Goal: Transaction & Acquisition: Purchase product/service

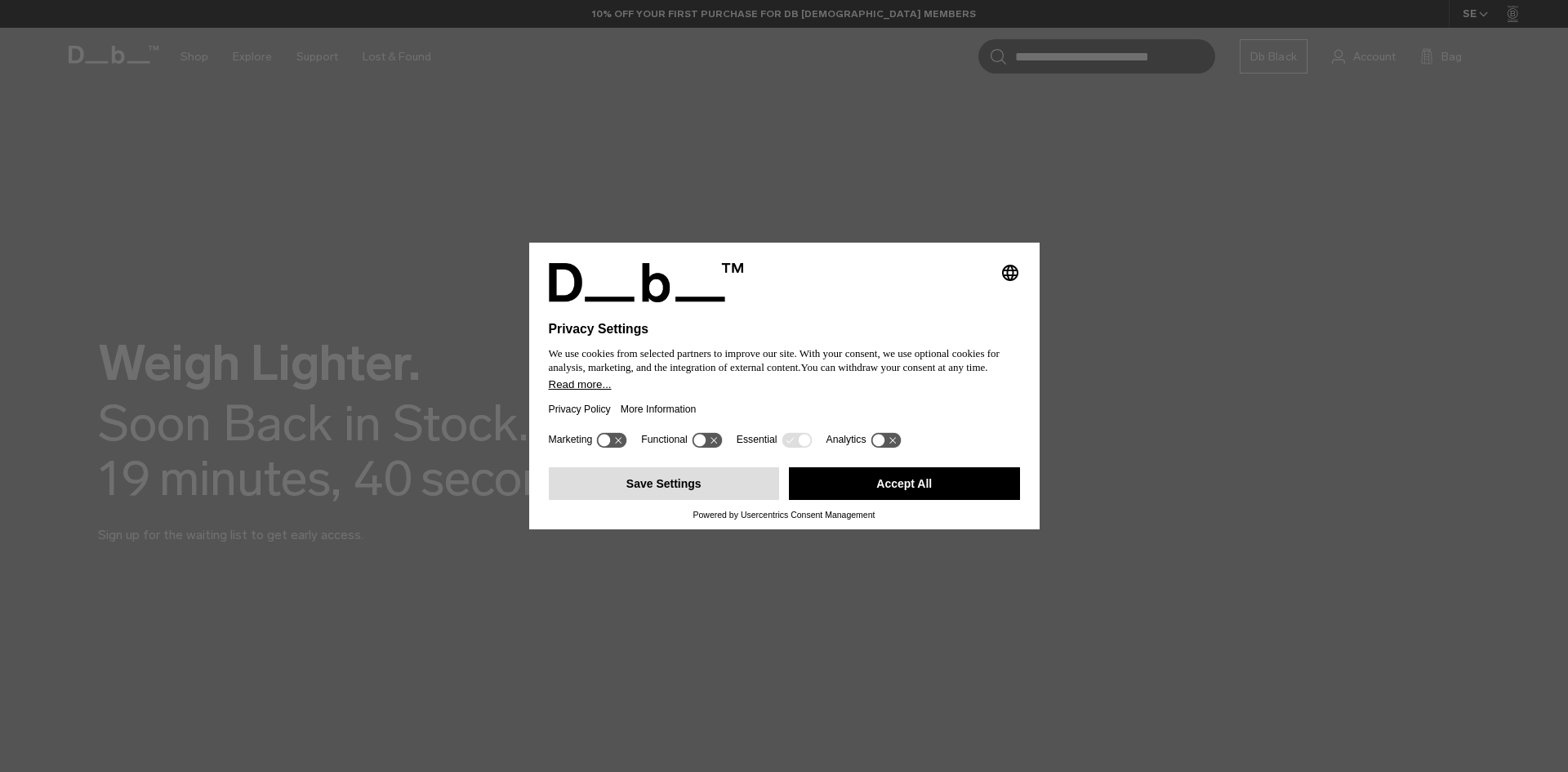
click at [656, 482] on button "Save Settings" at bounding box center [665, 484] width 231 height 33
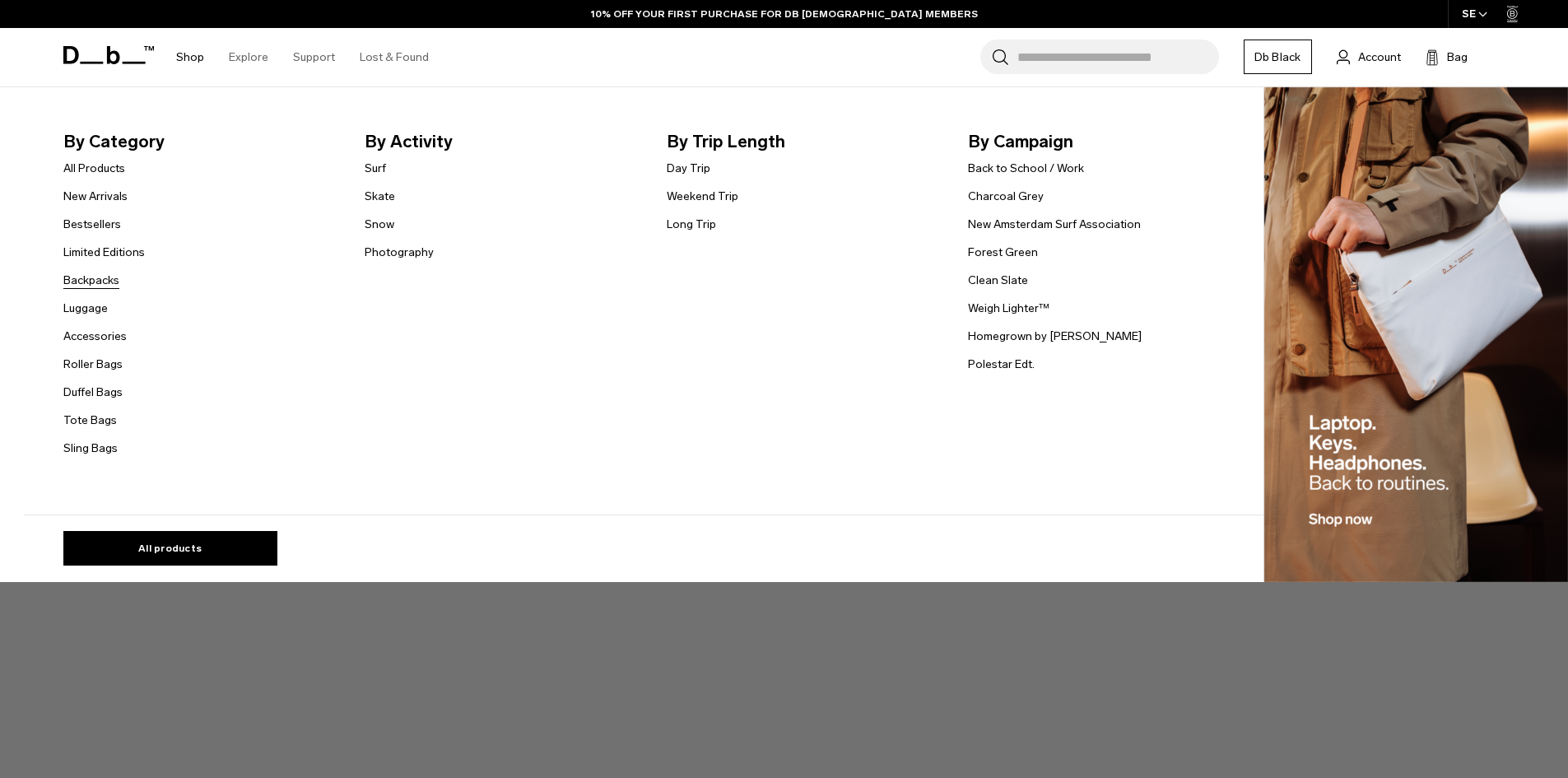
click at [92, 278] on link "Backpacks" at bounding box center [91, 280] width 56 height 17
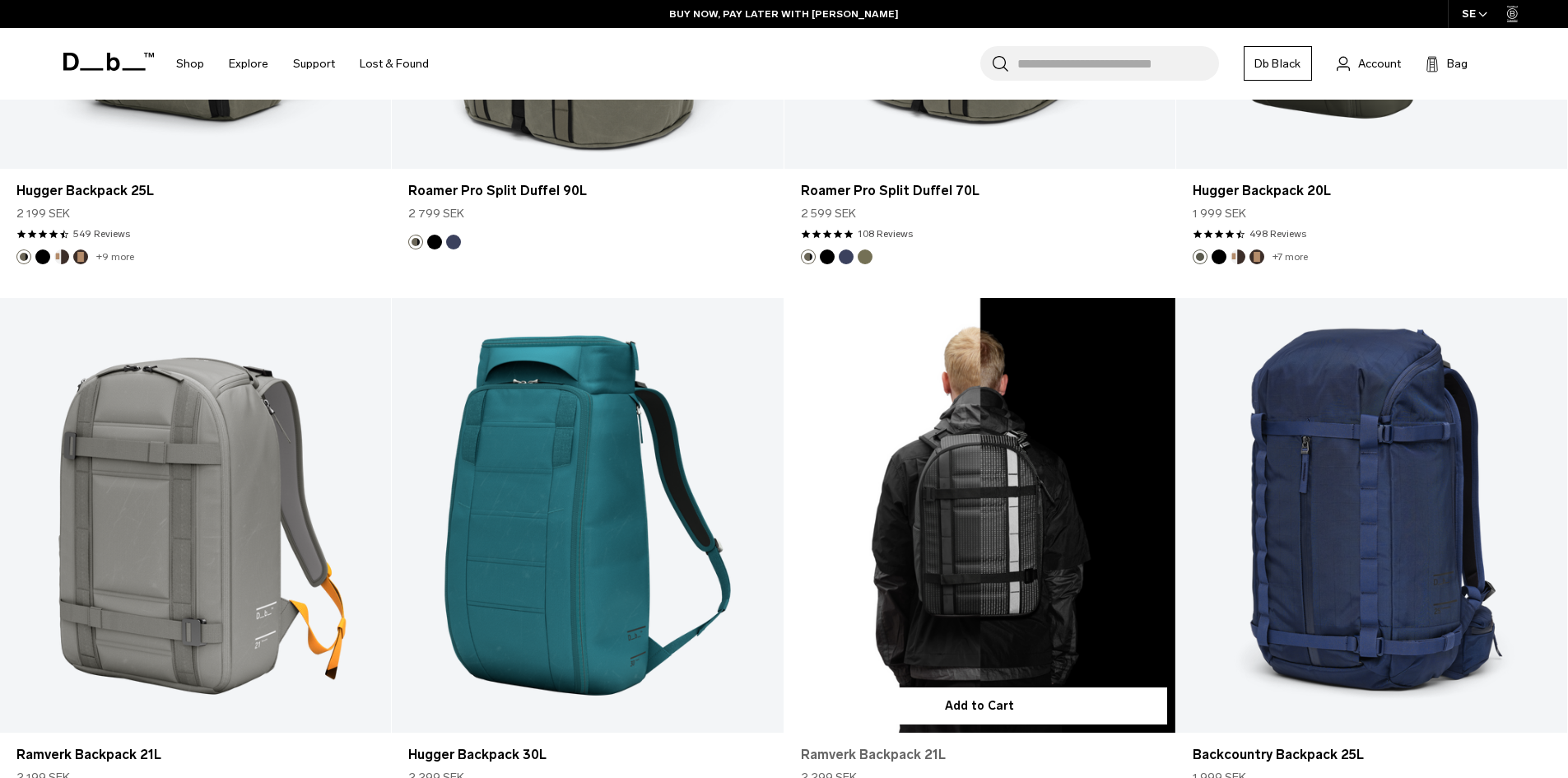
scroll to position [5515, 0]
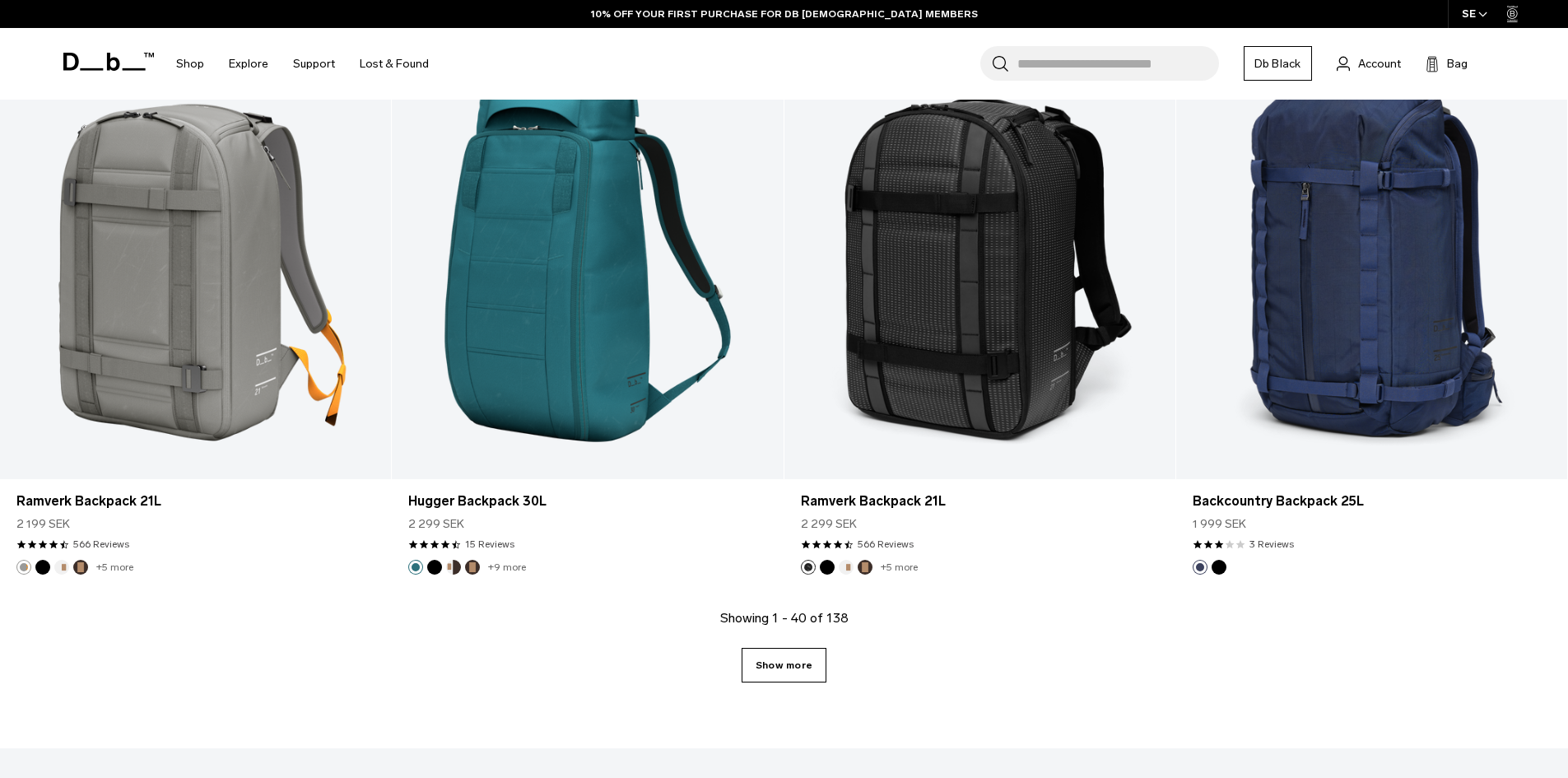
click at [799, 671] on link "Show more" at bounding box center [784, 665] width 85 height 35
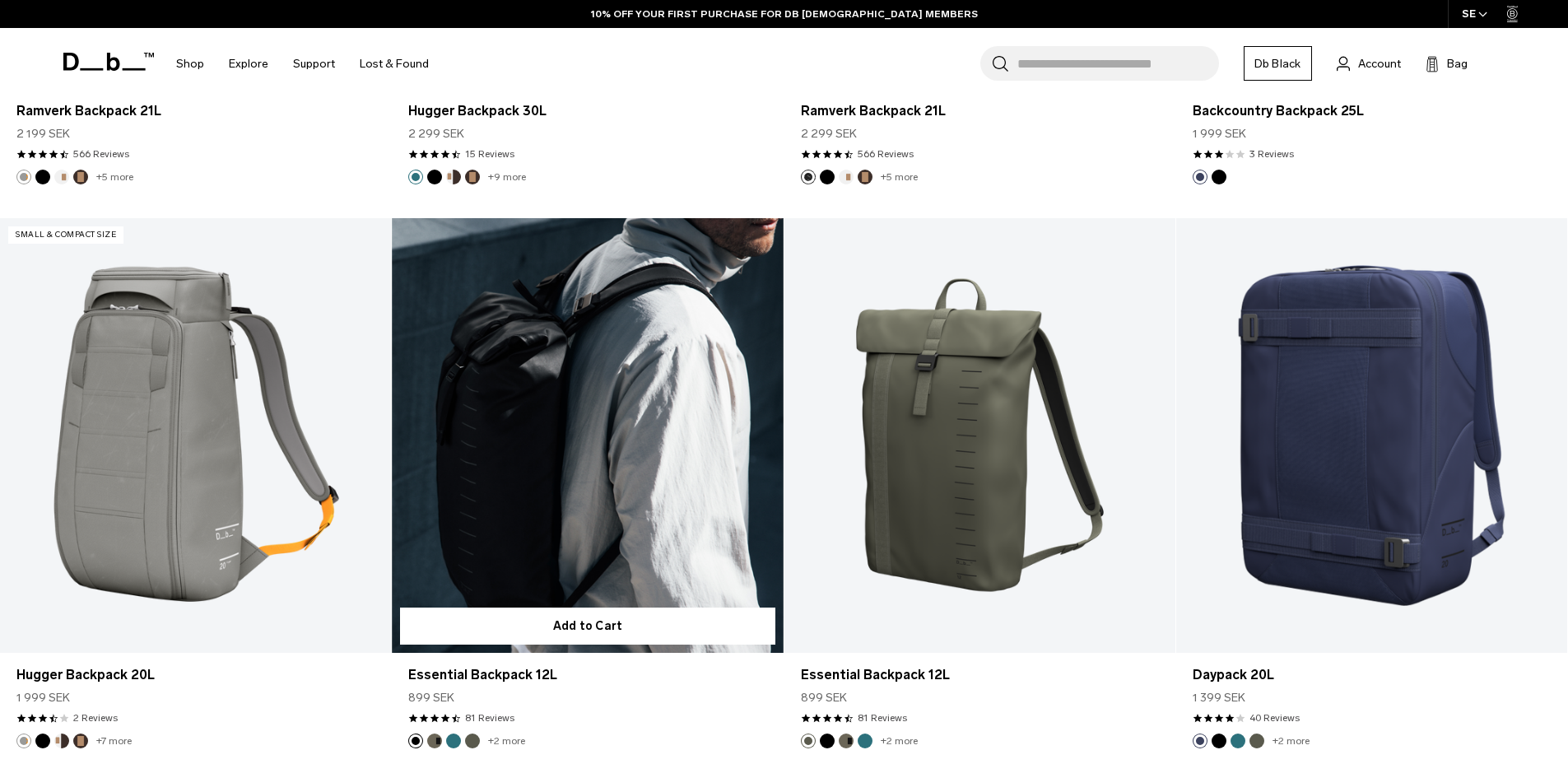
scroll to position [5926, 0]
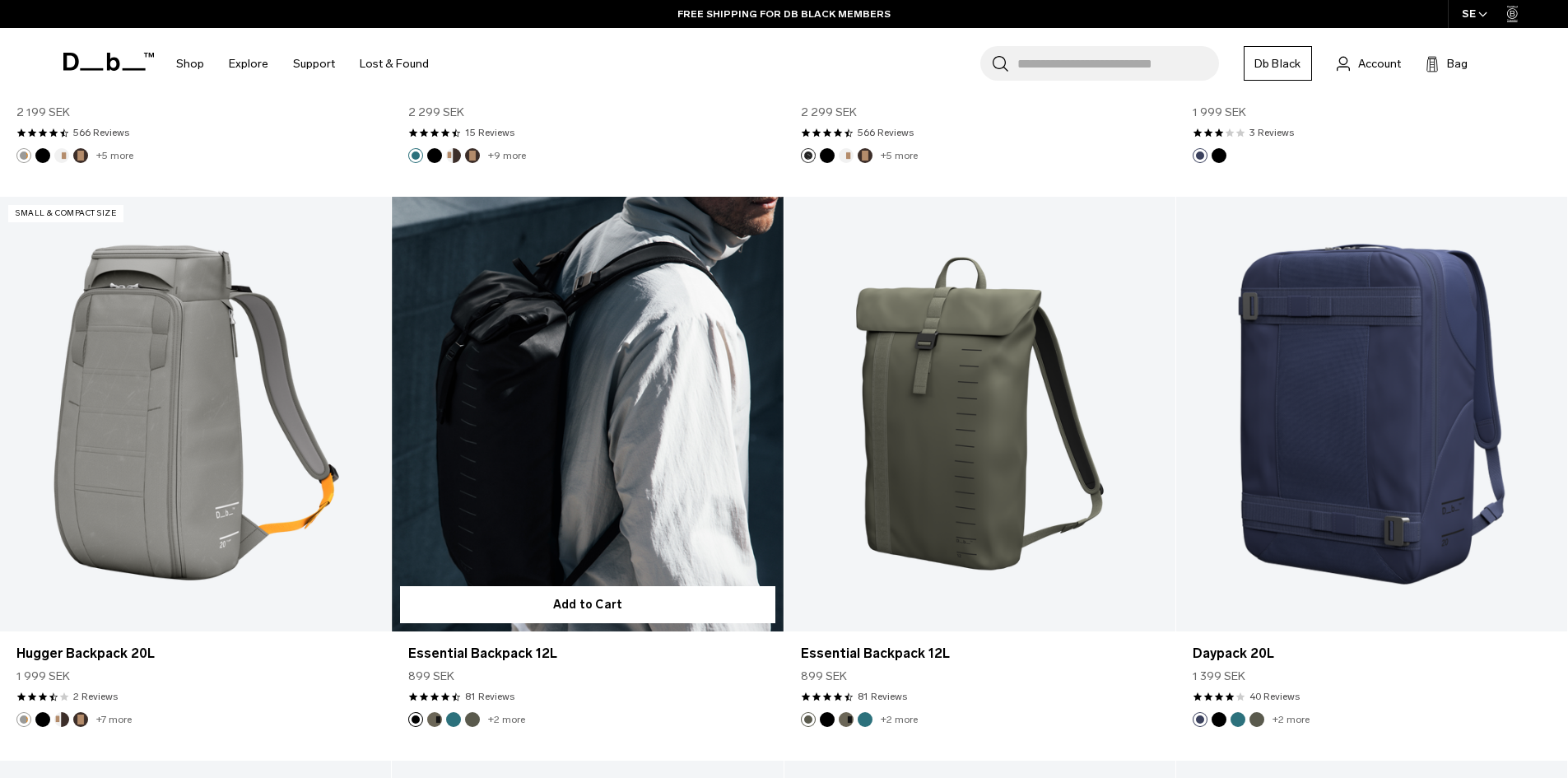
click at [597, 498] on link "Essential Backpack 12L" at bounding box center [588, 414] width 391 height 434
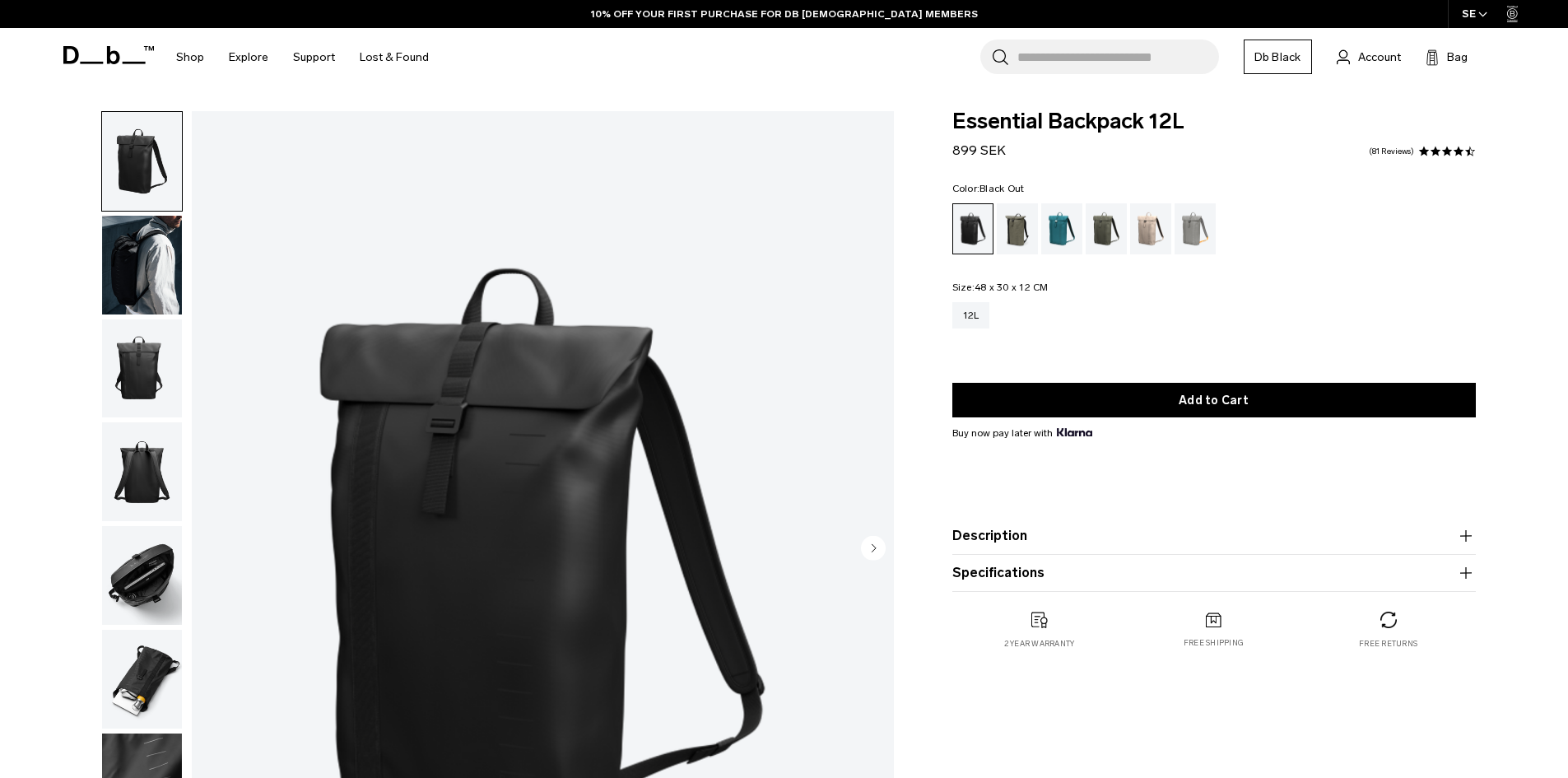
click at [155, 289] on img "button" at bounding box center [142, 265] width 80 height 99
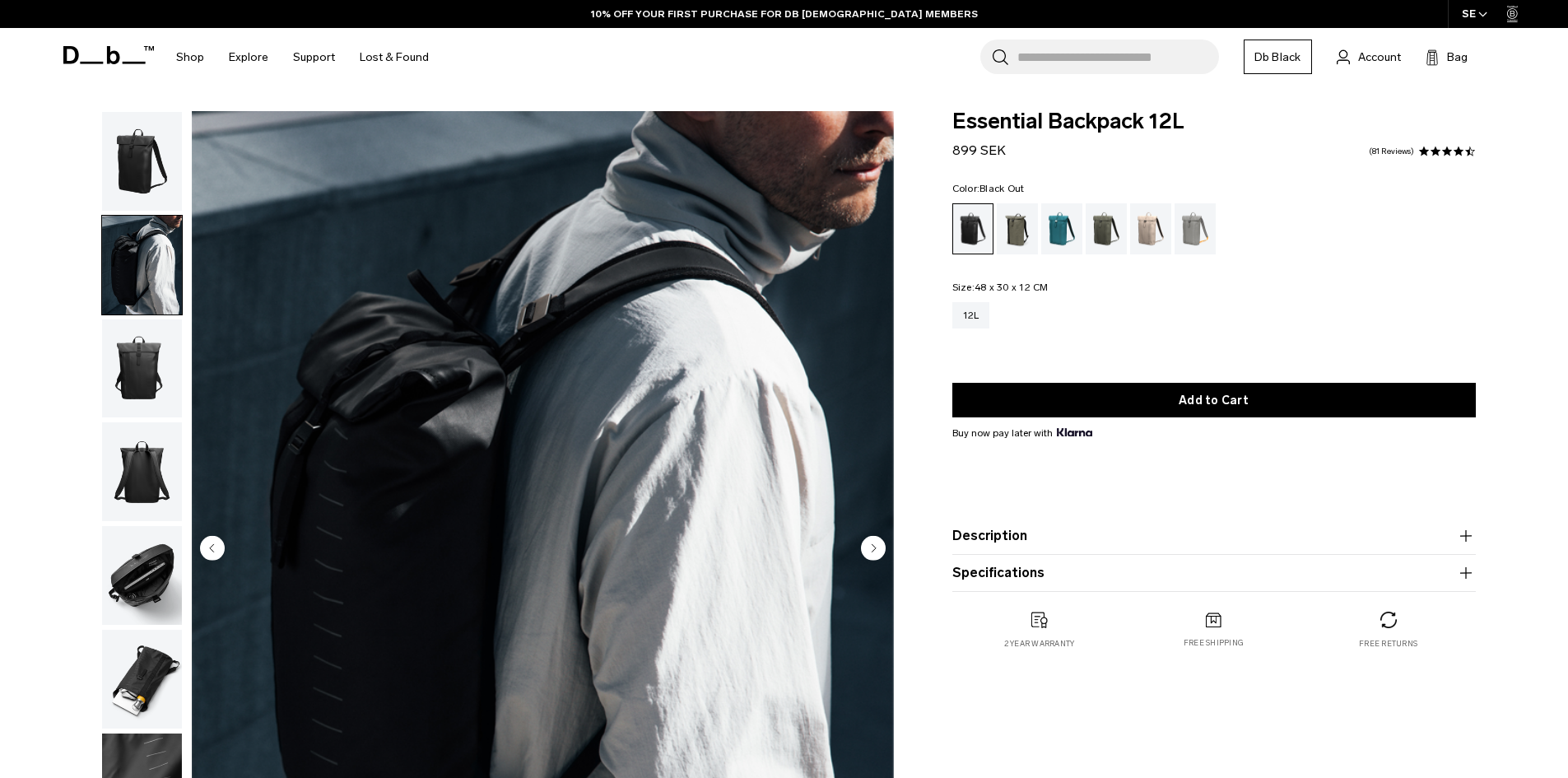
click at [141, 381] on img "button" at bounding box center [142, 369] width 80 height 99
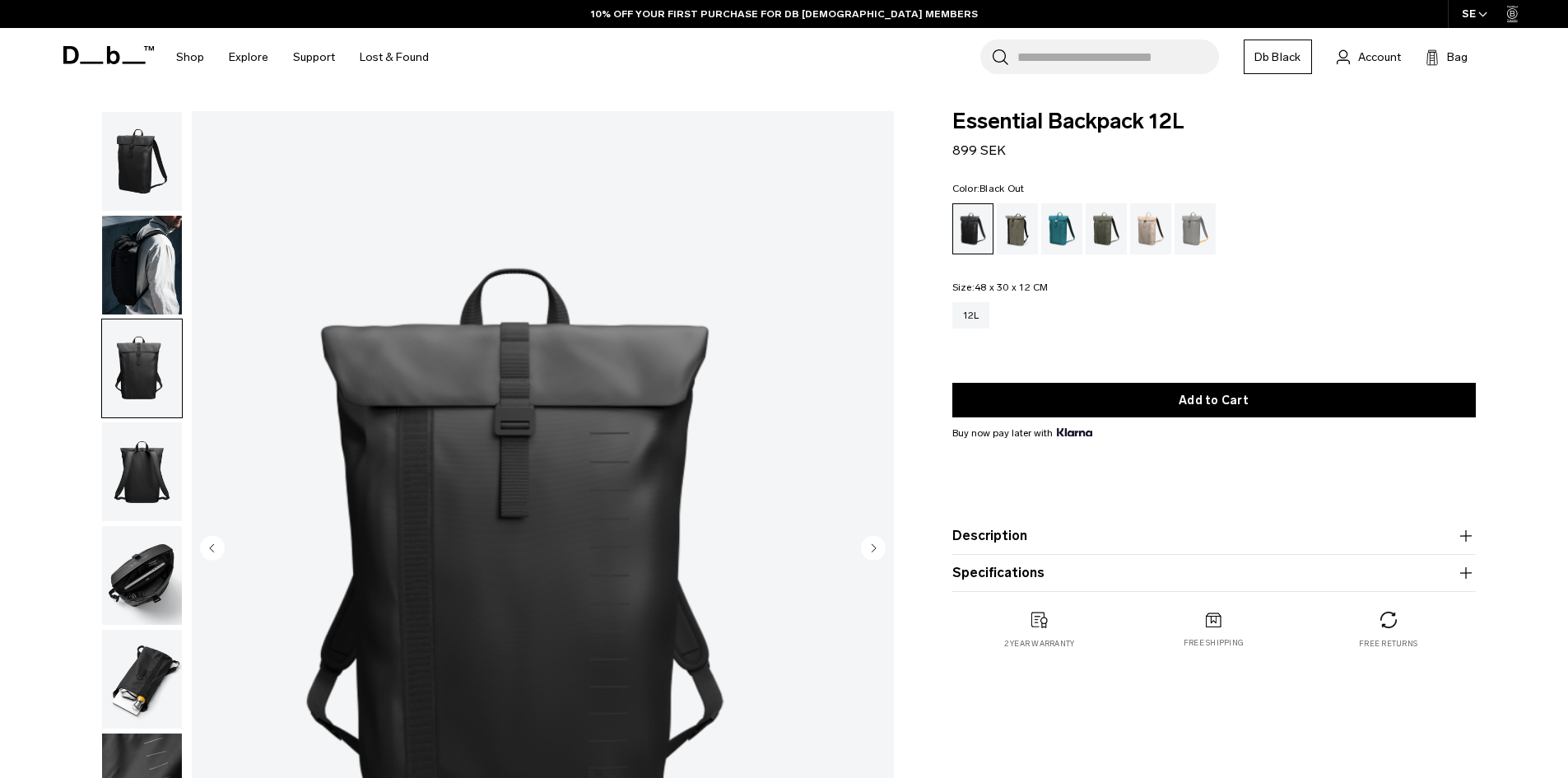
click at [140, 463] on img "button" at bounding box center [142, 471] width 80 height 99
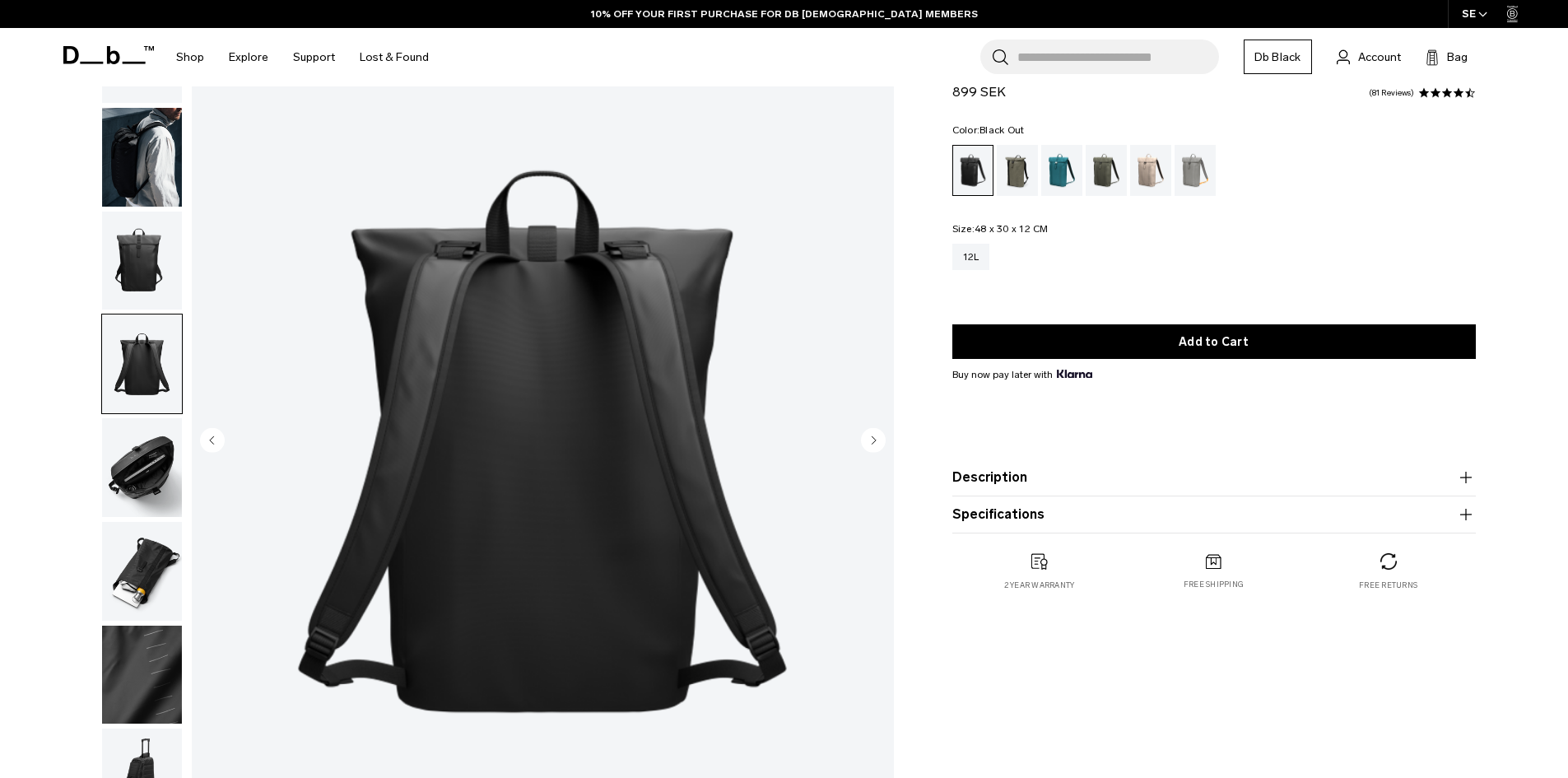
scroll to position [165, 0]
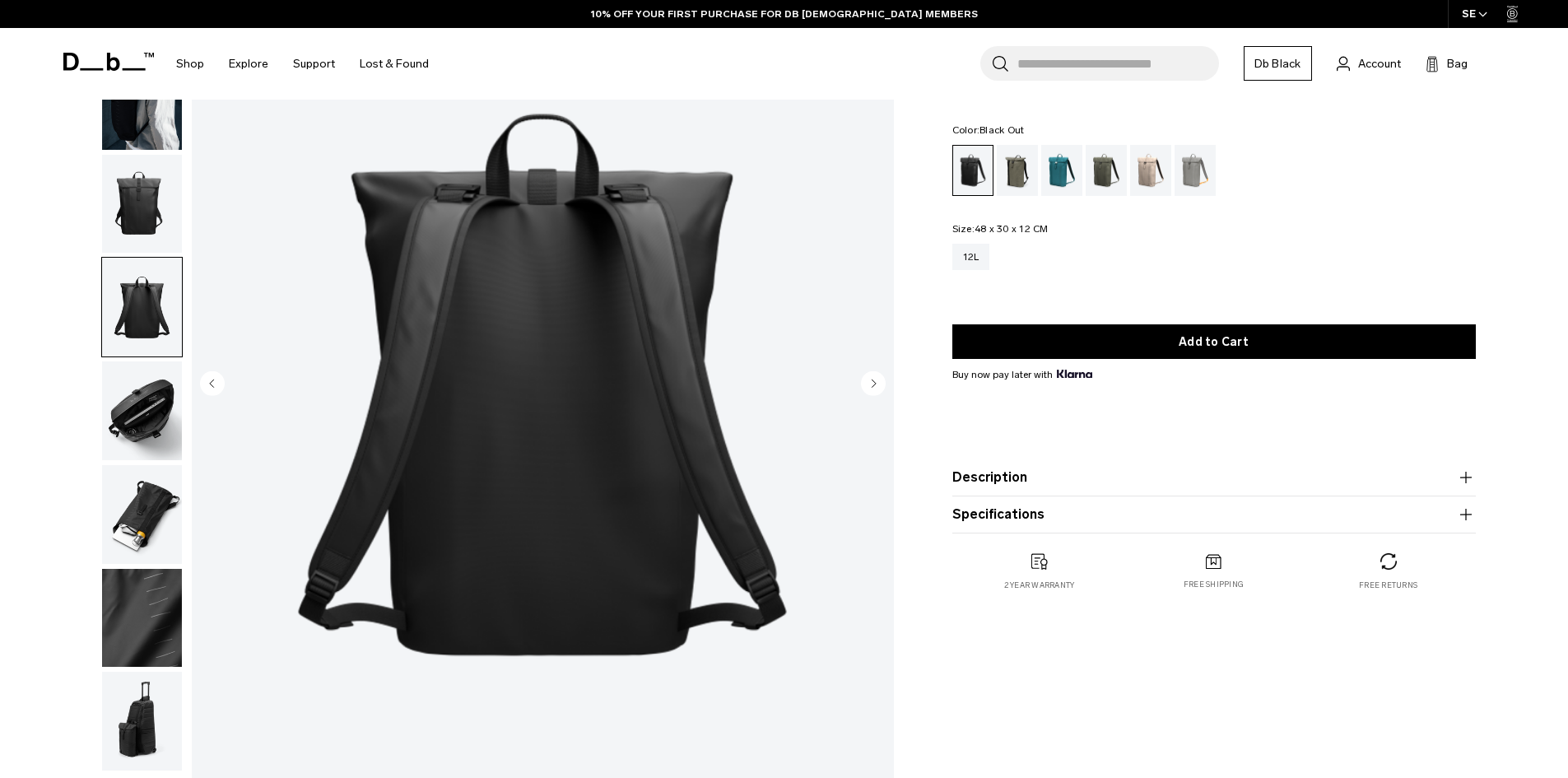
click at [146, 437] on img "button" at bounding box center [142, 410] width 80 height 99
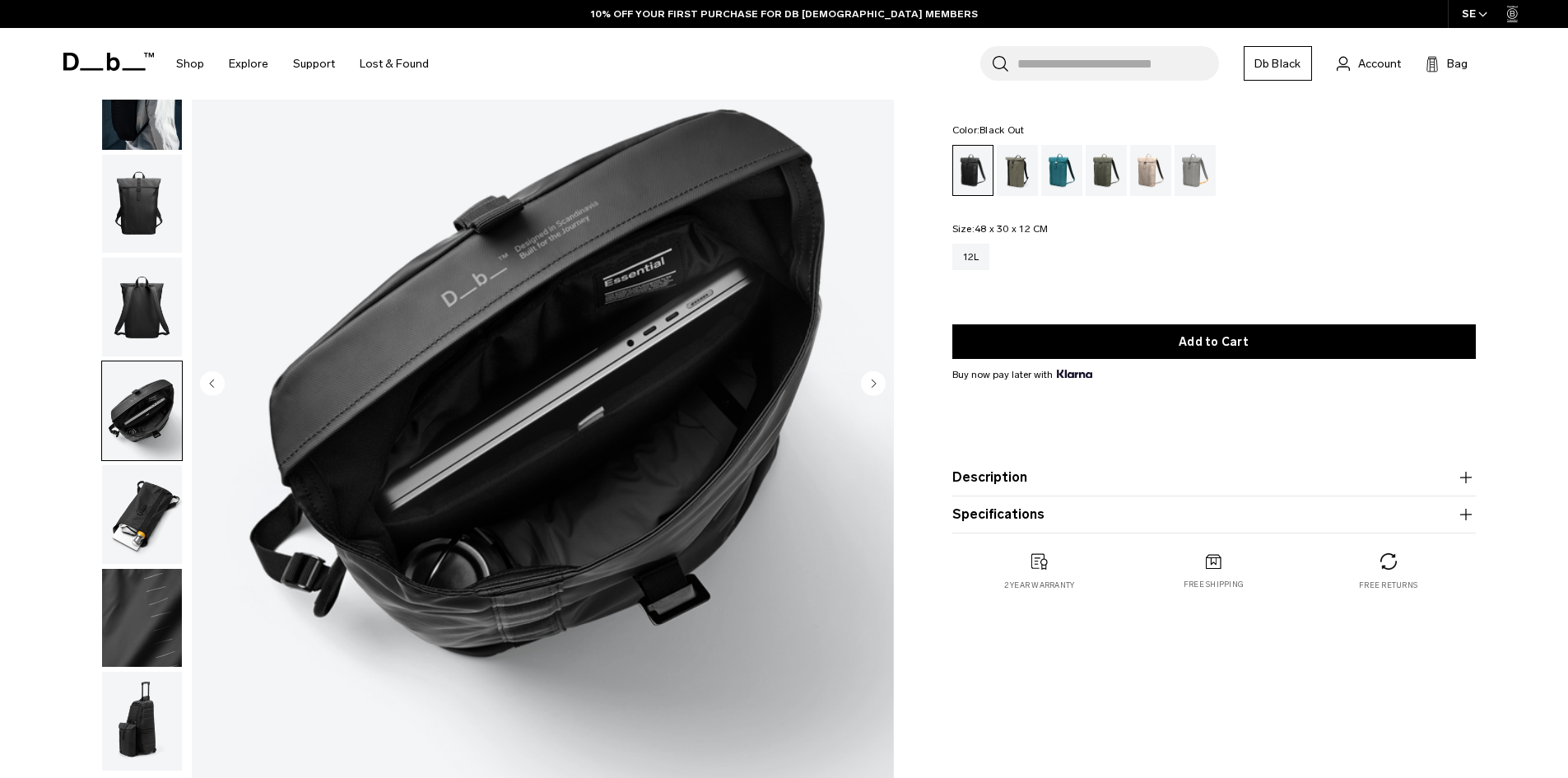
click at [145, 516] on img "button" at bounding box center [142, 514] width 80 height 99
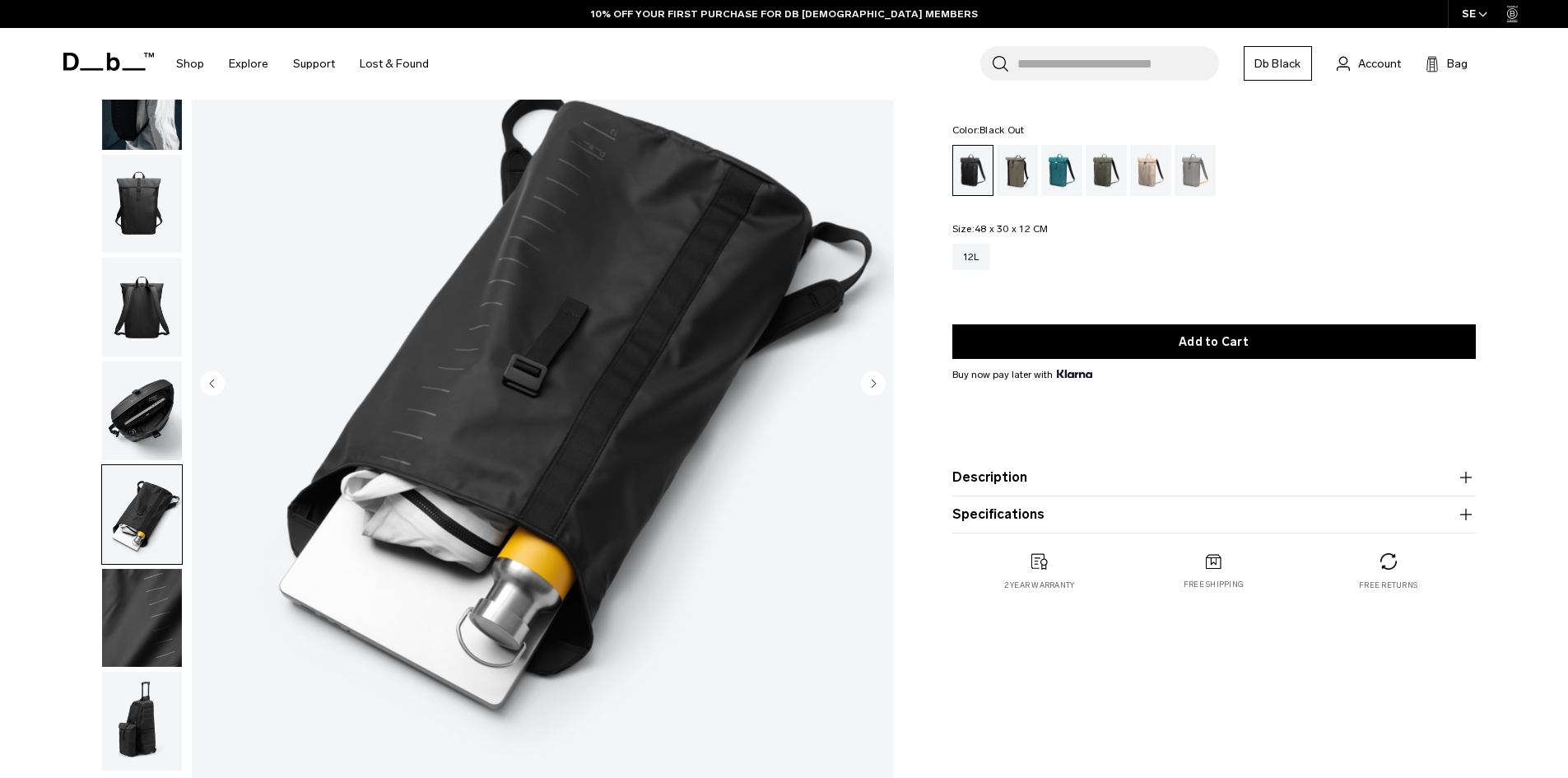
click at [151, 592] on img "button" at bounding box center [142, 618] width 80 height 99
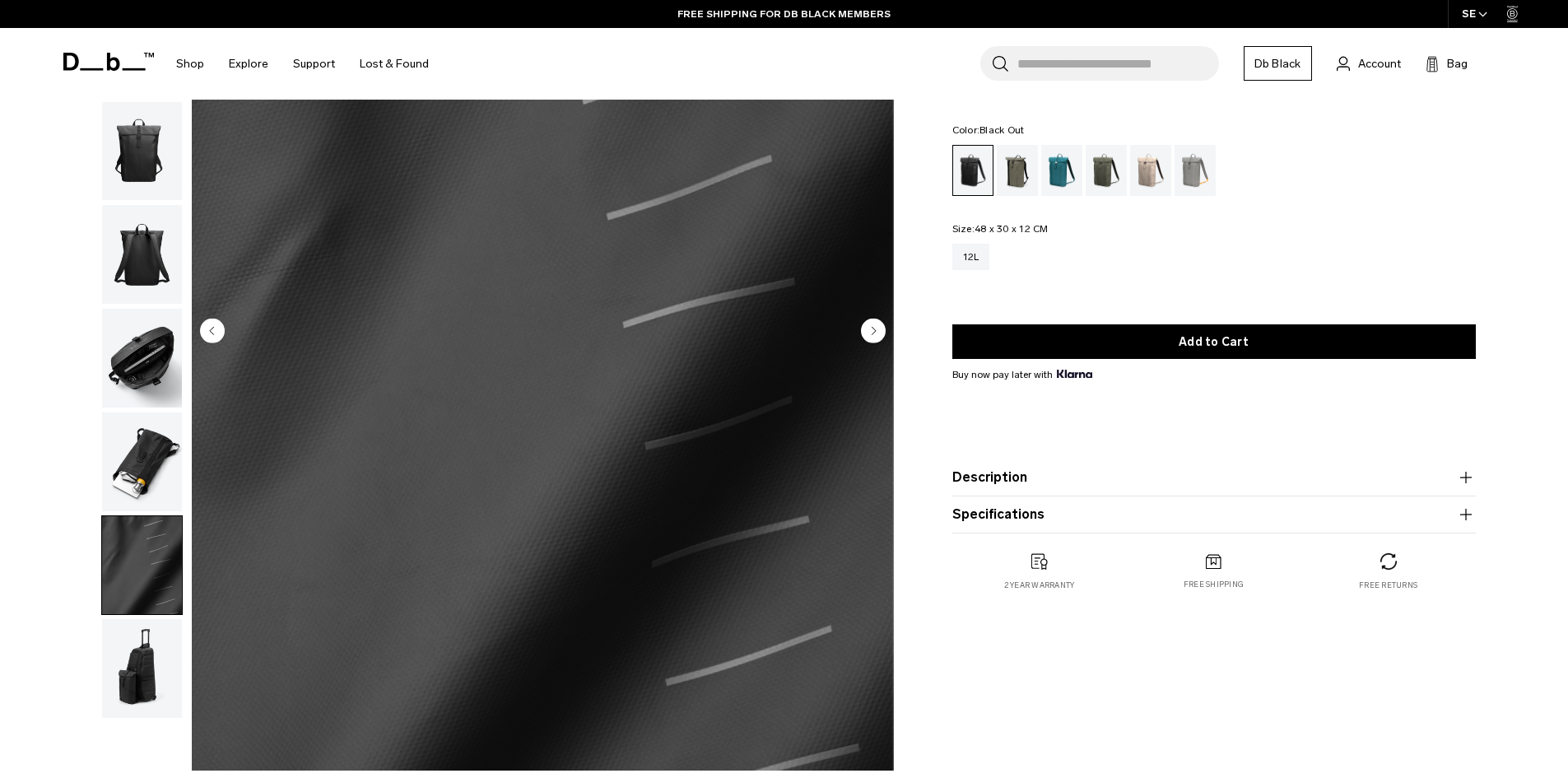
scroll to position [247, 0]
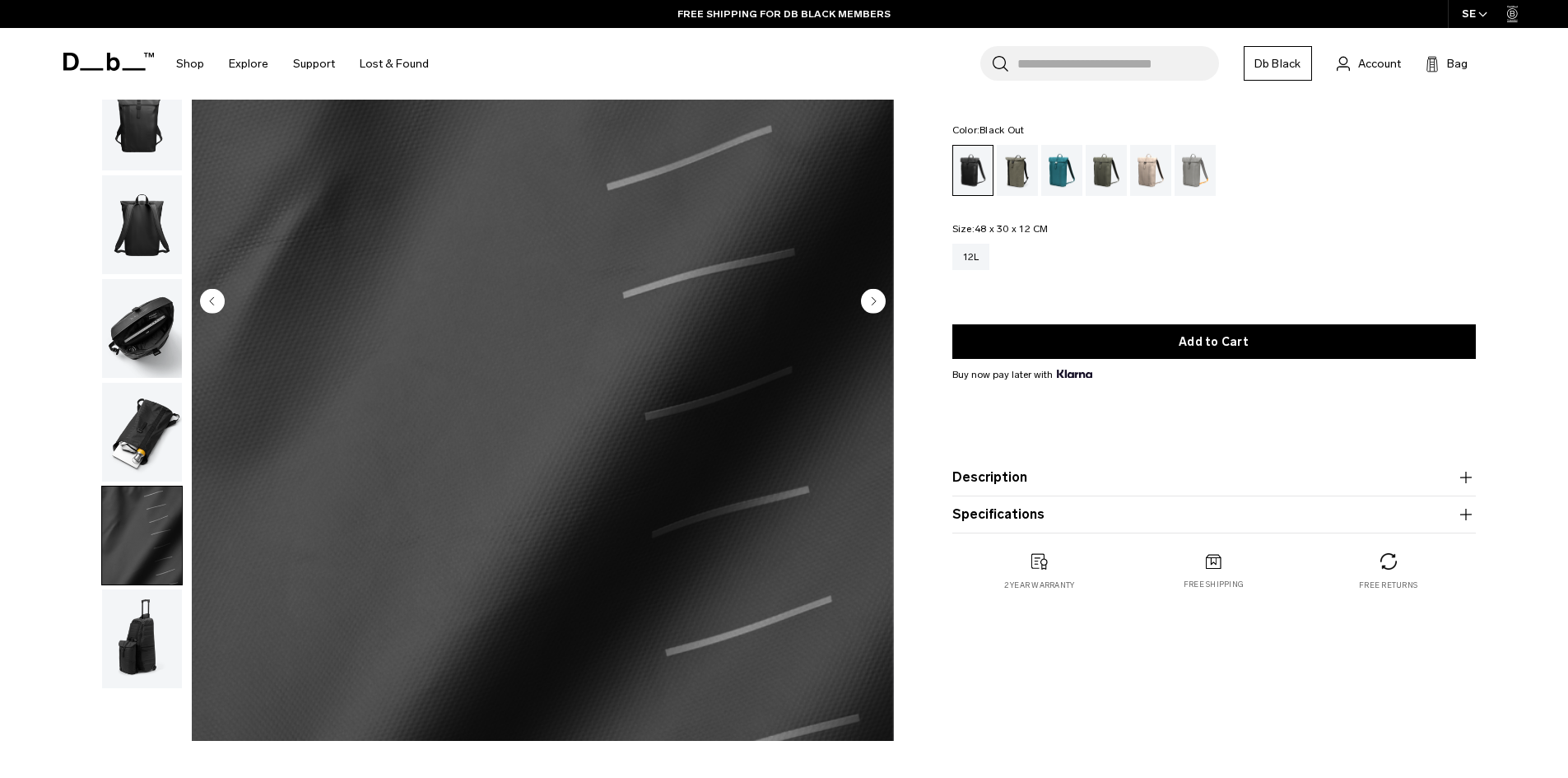
click at [175, 638] on img "button" at bounding box center [142, 638] width 80 height 99
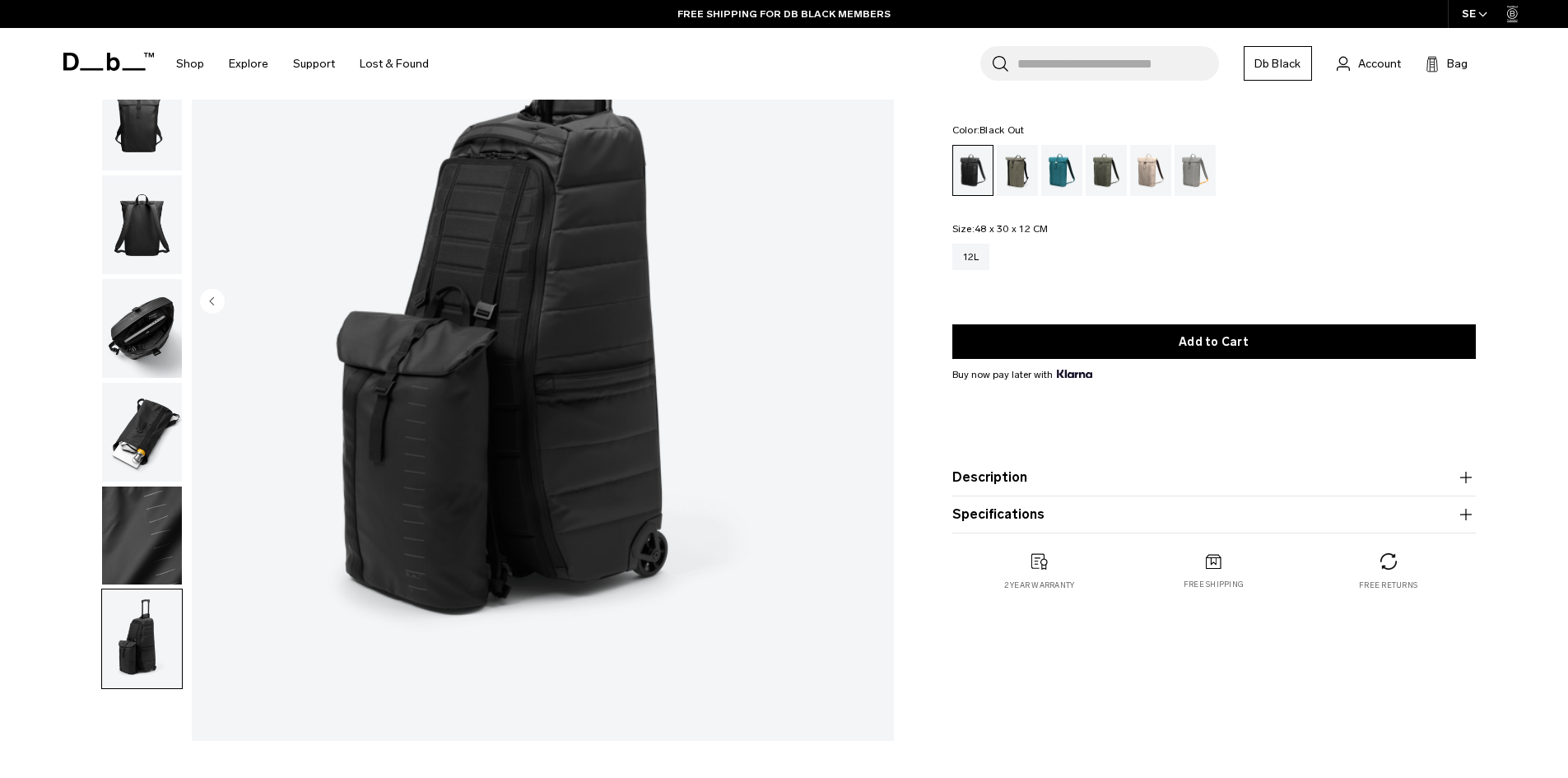
click at [169, 539] on img "button" at bounding box center [142, 536] width 80 height 99
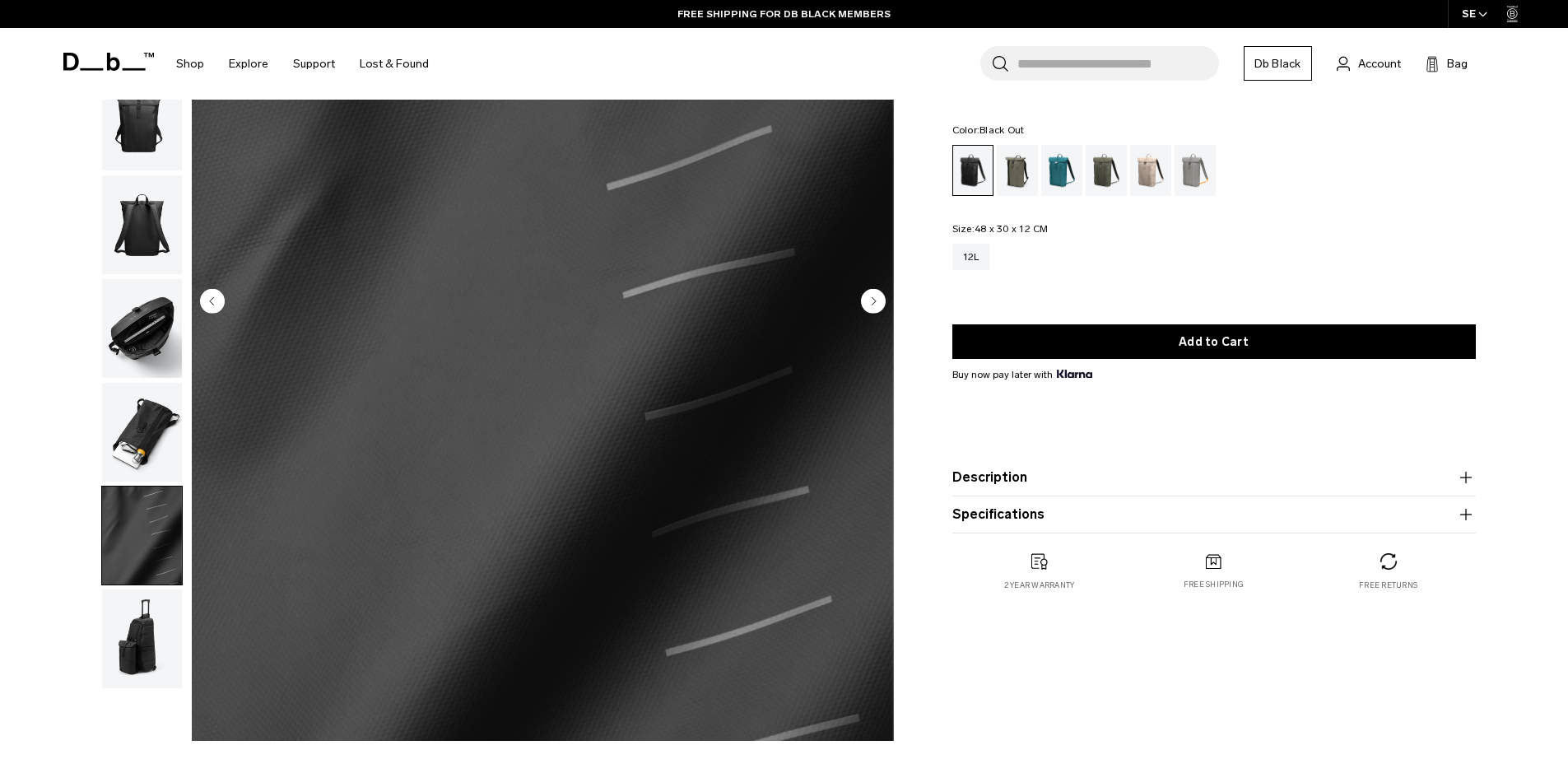
click at [161, 446] on img "button" at bounding box center [142, 432] width 80 height 99
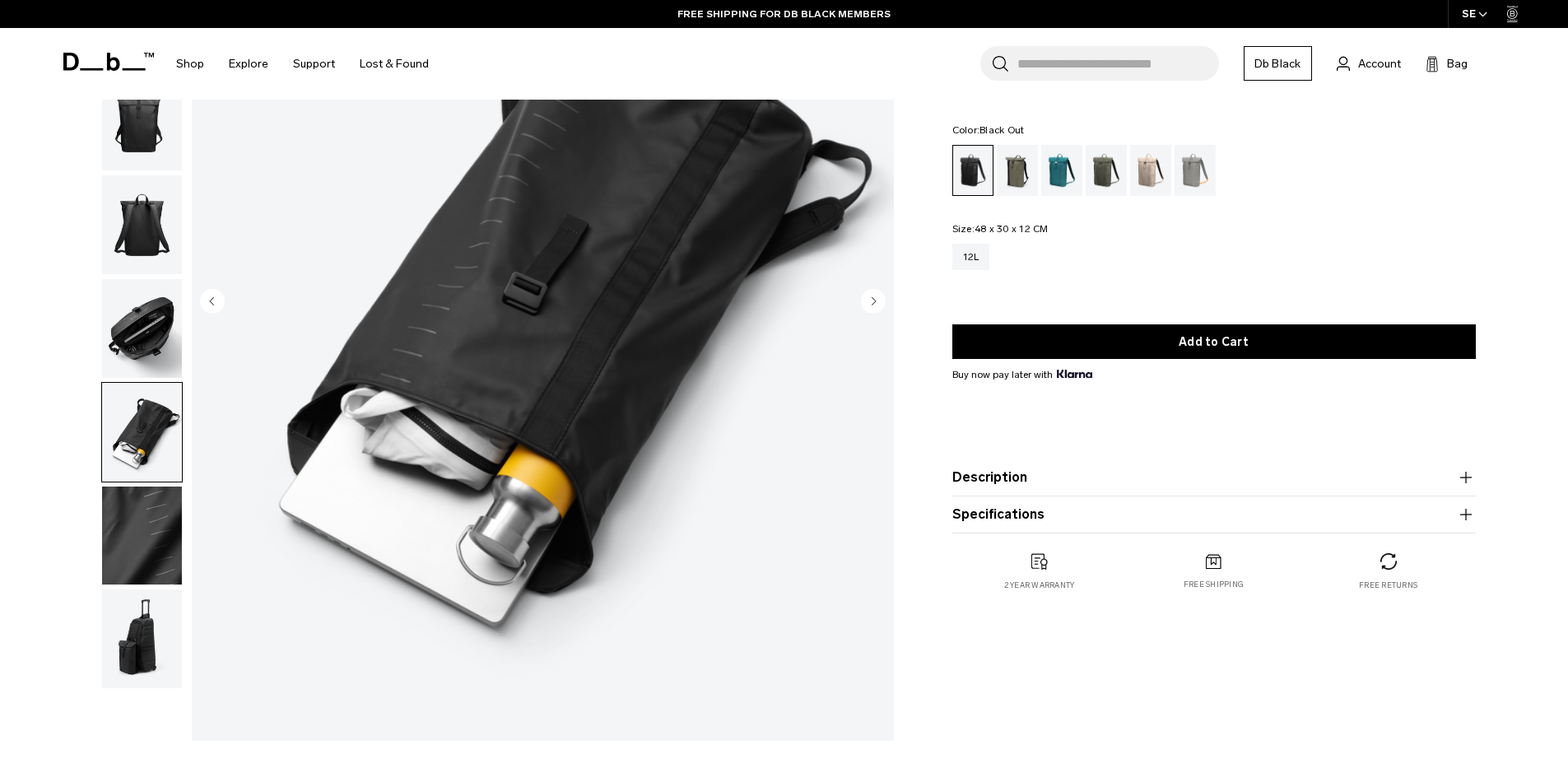
click at [147, 341] on img "button" at bounding box center [142, 328] width 80 height 99
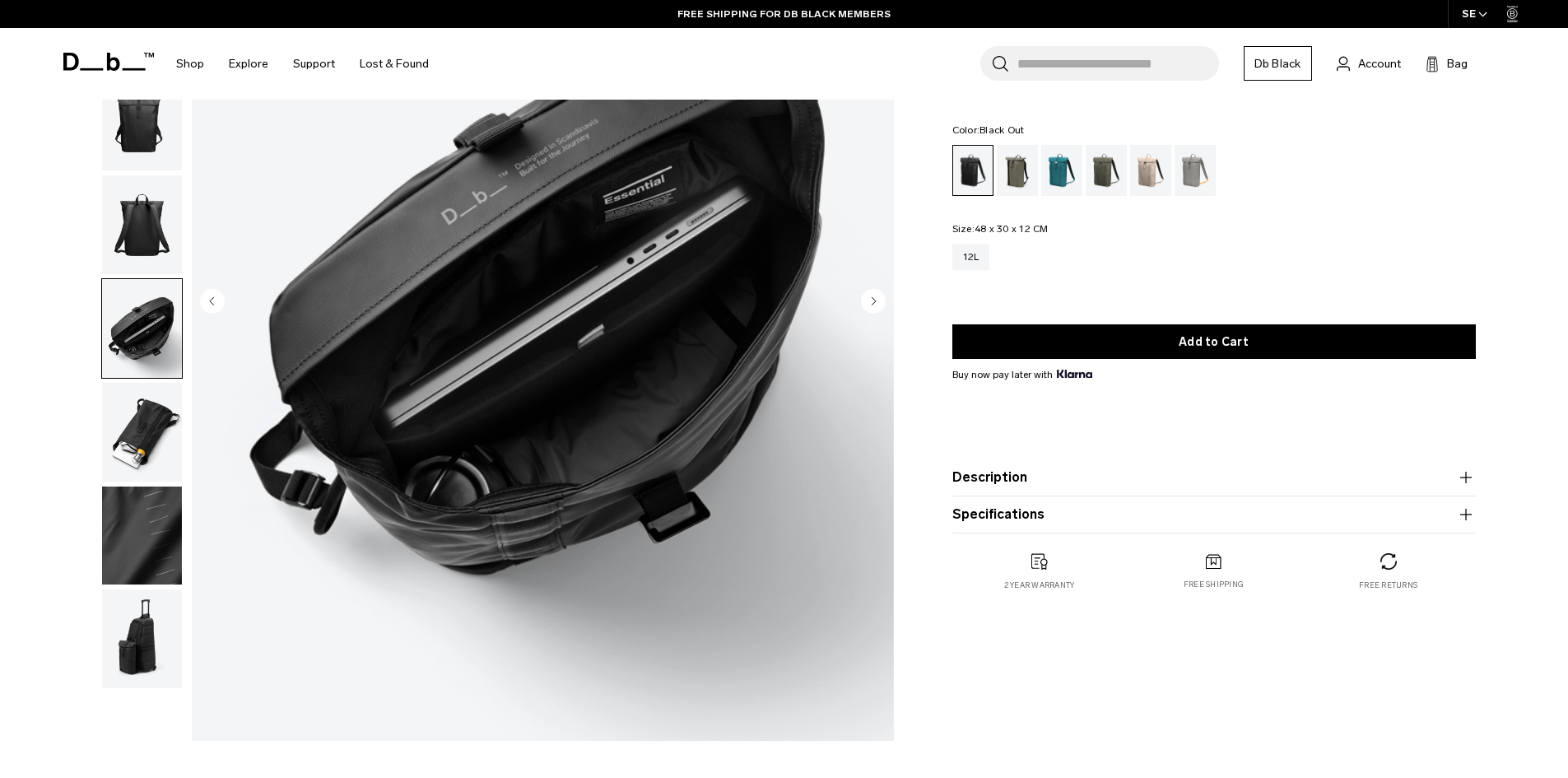
click at [140, 275] on ul at bounding box center [142, 276] width 82 height 825
click at [136, 241] on img "button" at bounding box center [142, 225] width 80 height 99
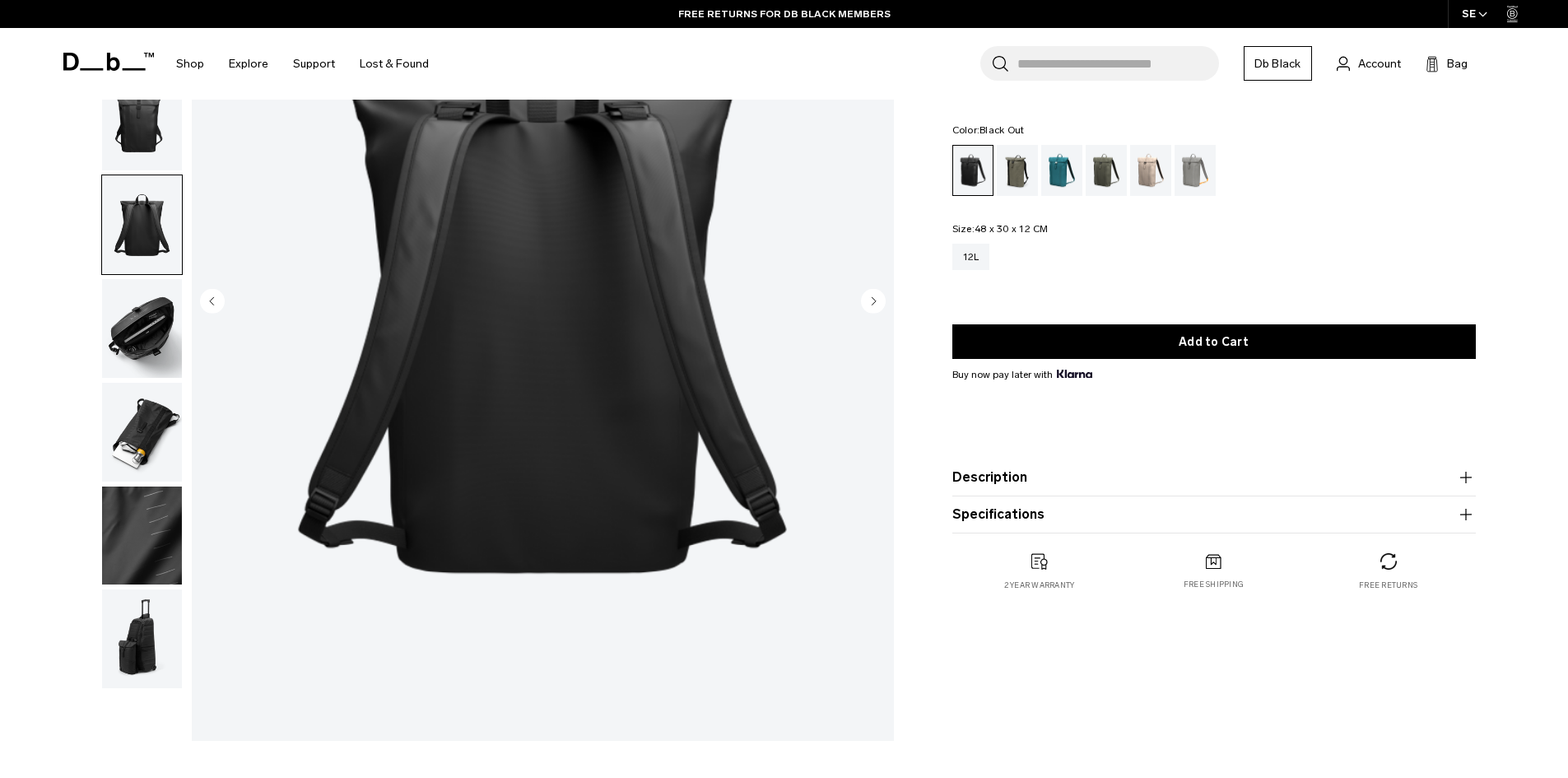
click at [125, 171] on button "button" at bounding box center [142, 121] width 82 height 101
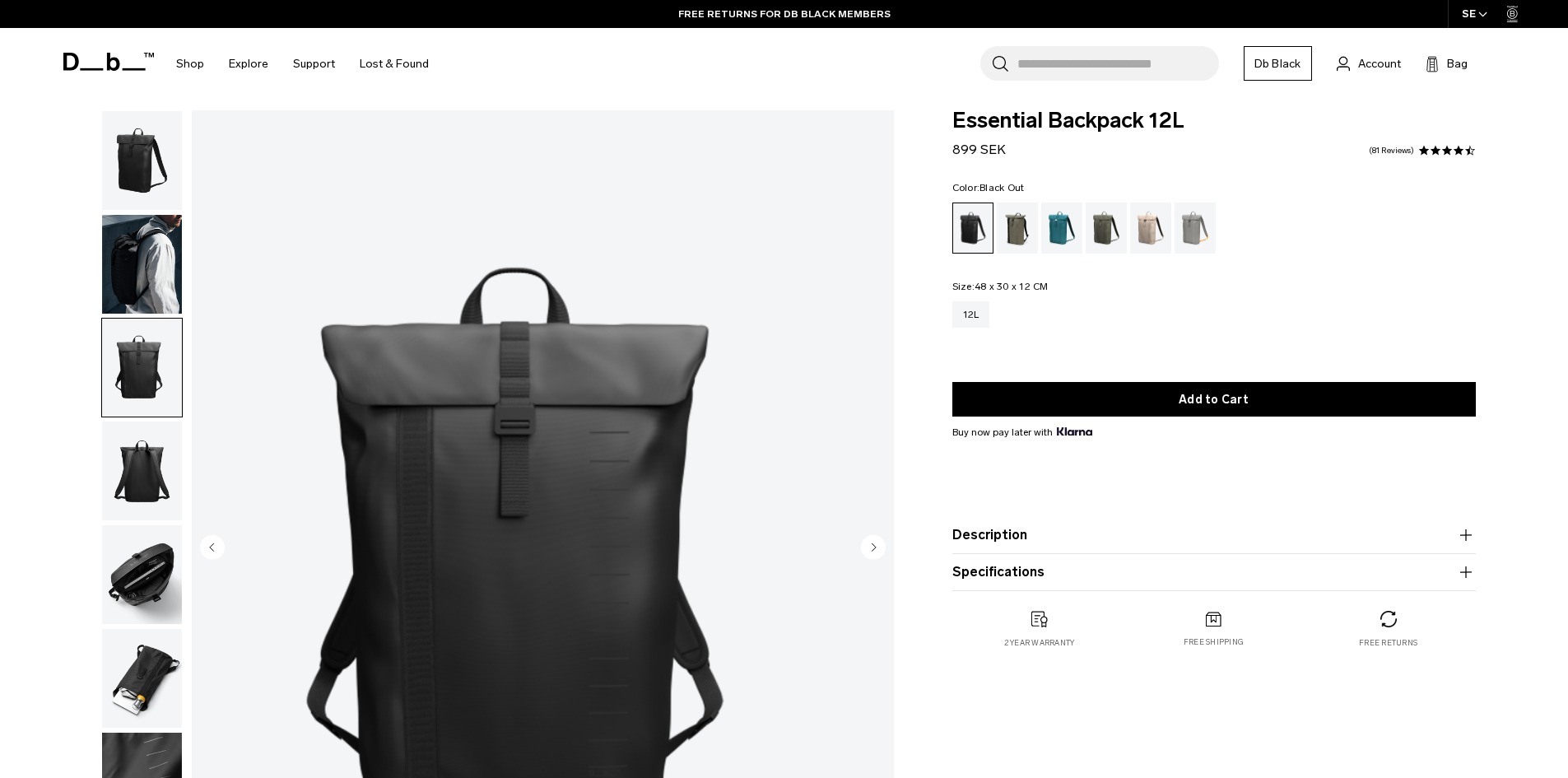
scroll to position [0, 0]
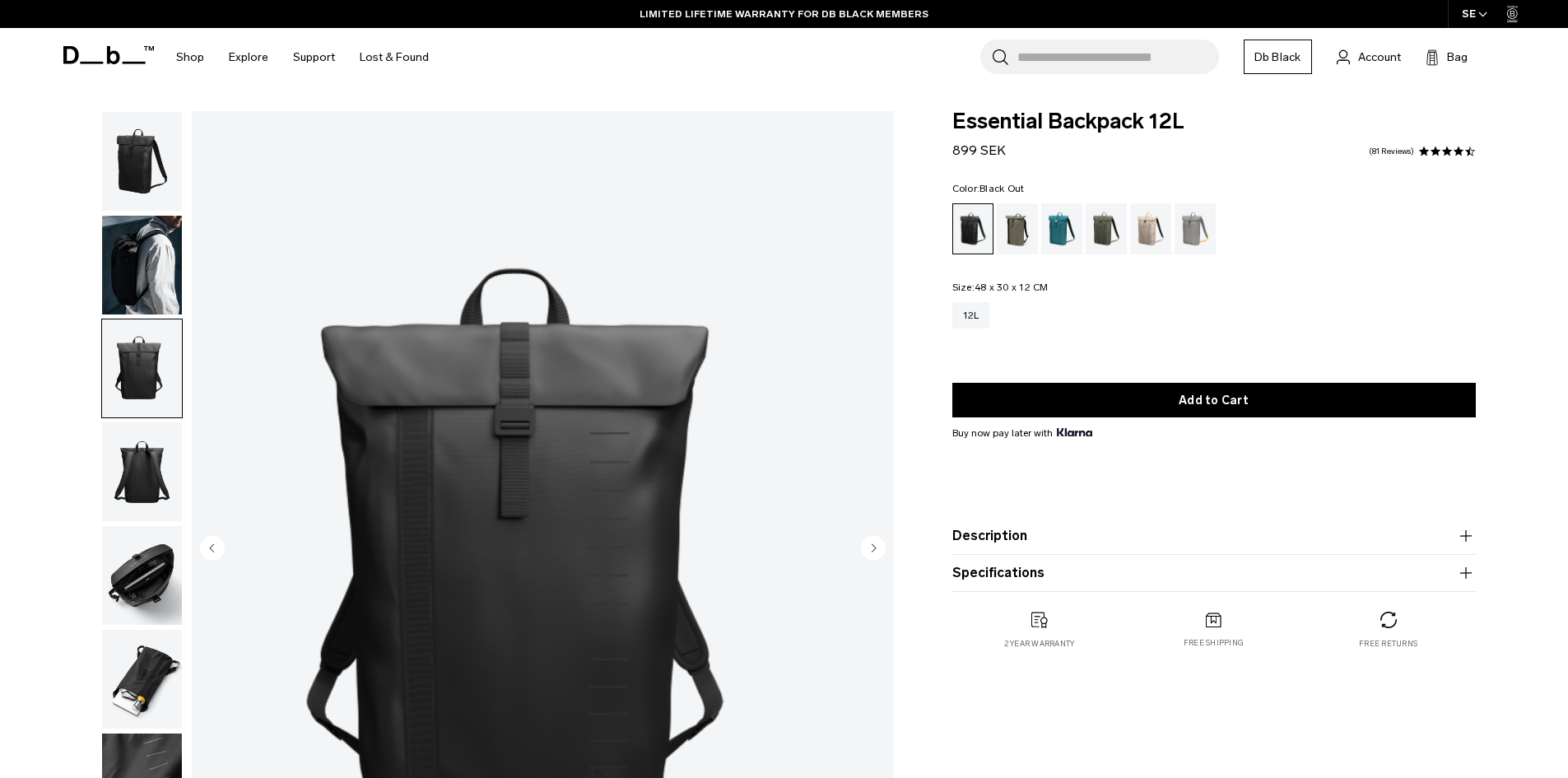
click at [127, 412] on img "button" at bounding box center [142, 369] width 80 height 99
click at [126, 481] on img "button" at bounding box center [142, 471] width 80 height 99
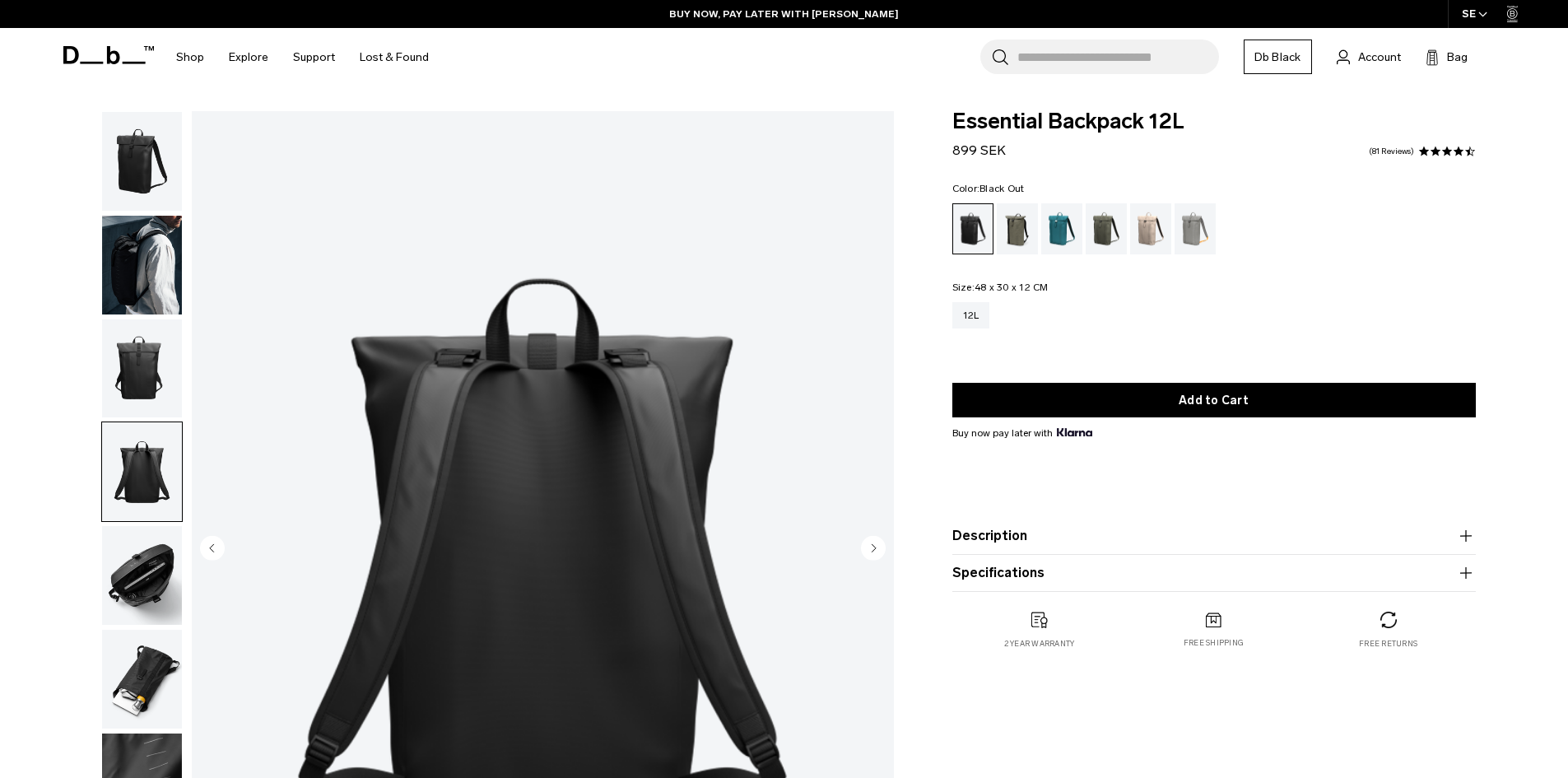
click at [123, 565] on img "button" at bounding box center [142, 575] width 80 height 99
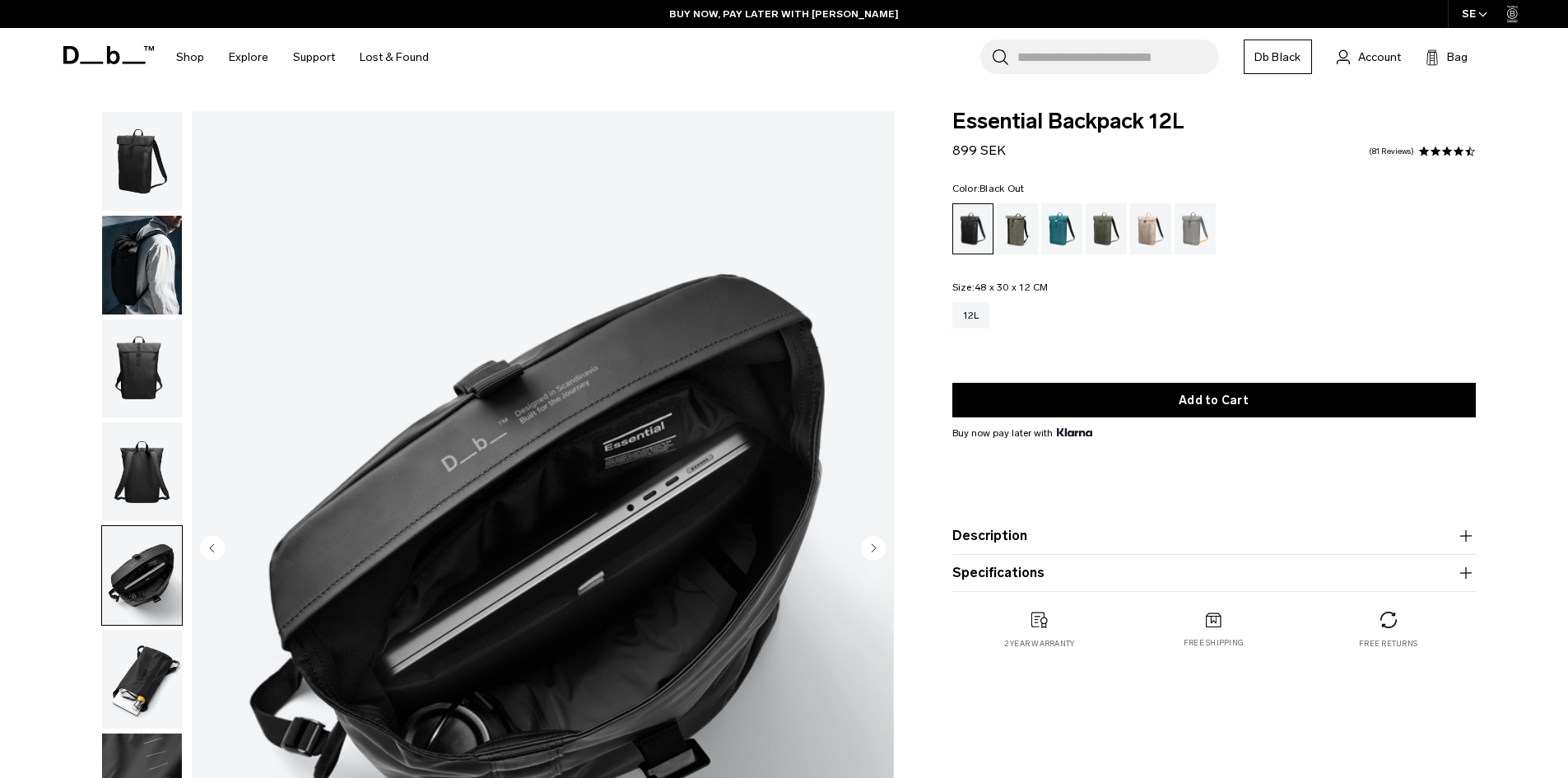
scroll to position [82, 0]
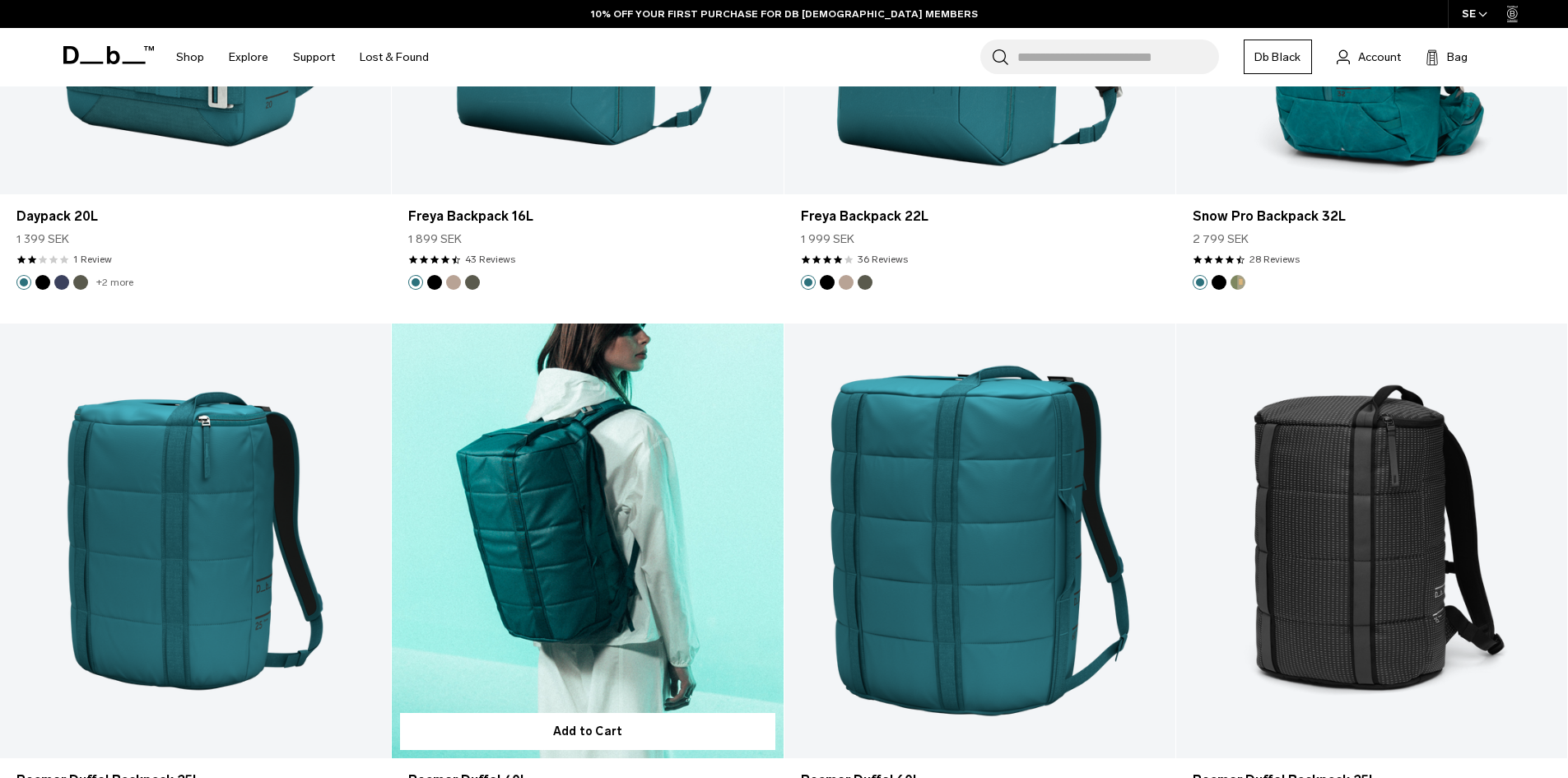
scroll to position [5748, 0]
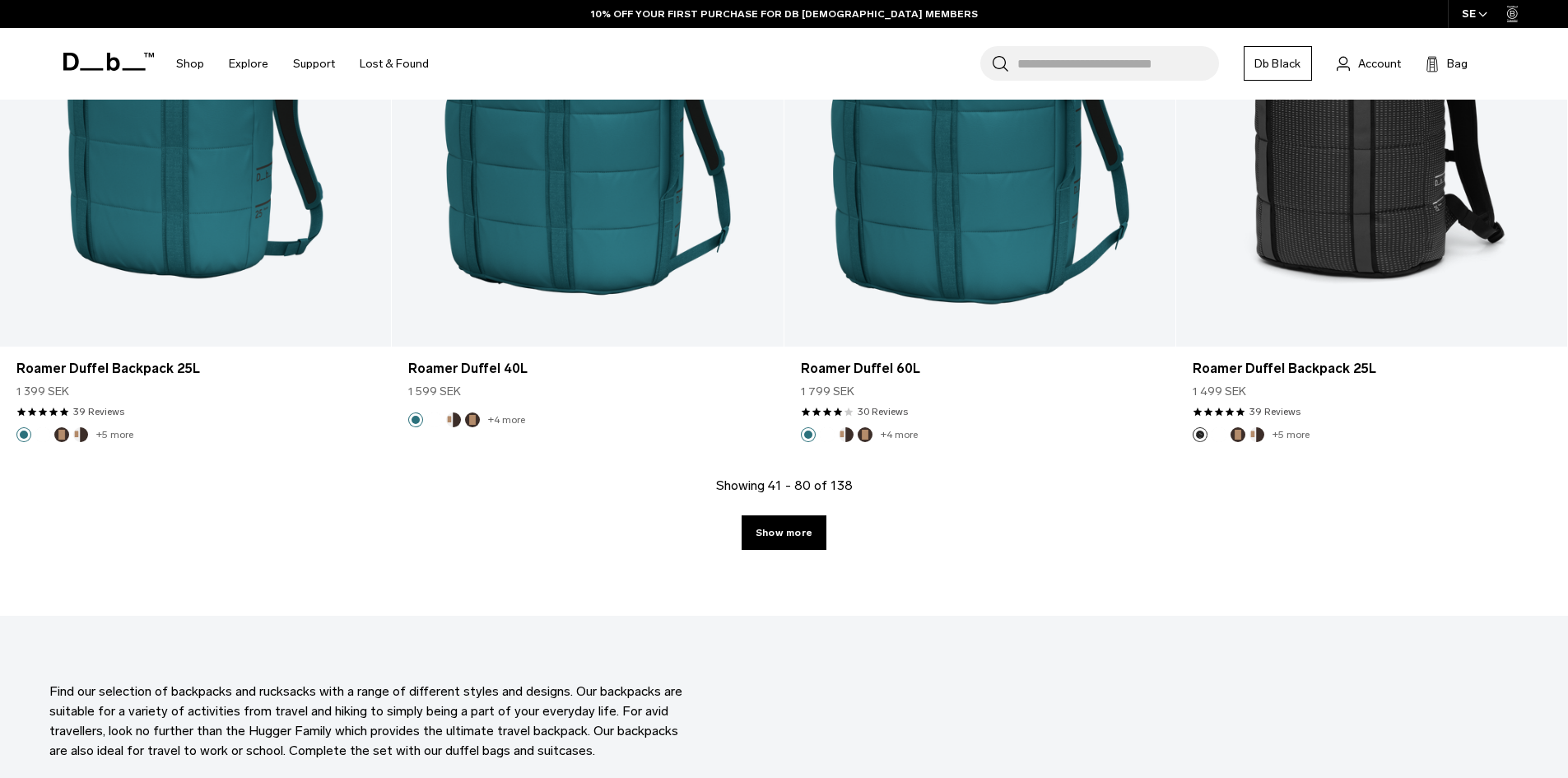
click at [815, 550] on div "Showing 41 - 80 of 138 Show more" at bounding box center [784, 546] width 1568 height 140
click at [809, 546] on link "Show more" at bounding box center [784, 533] width 85 height 35
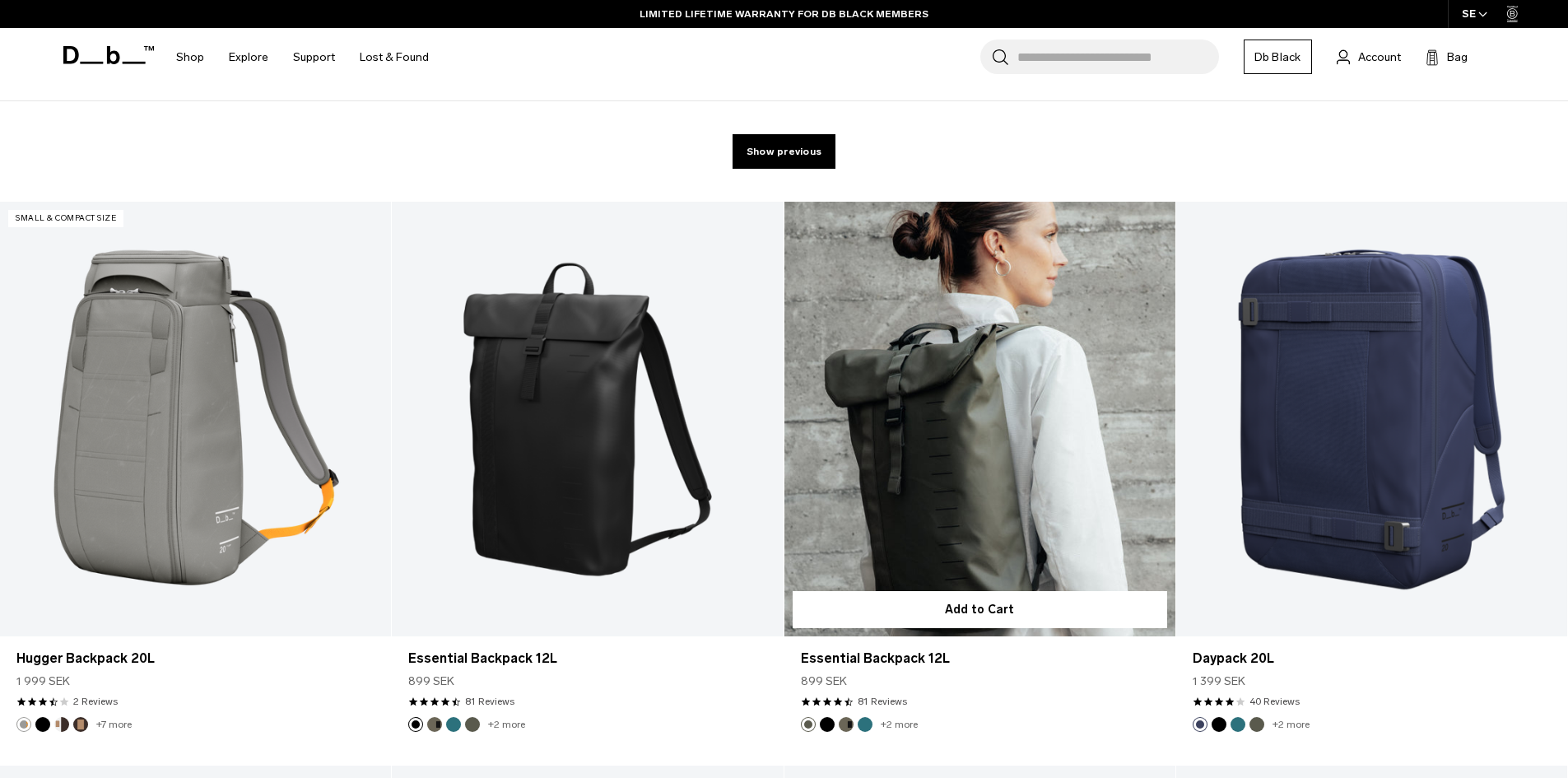
scroll to position [330, 0]
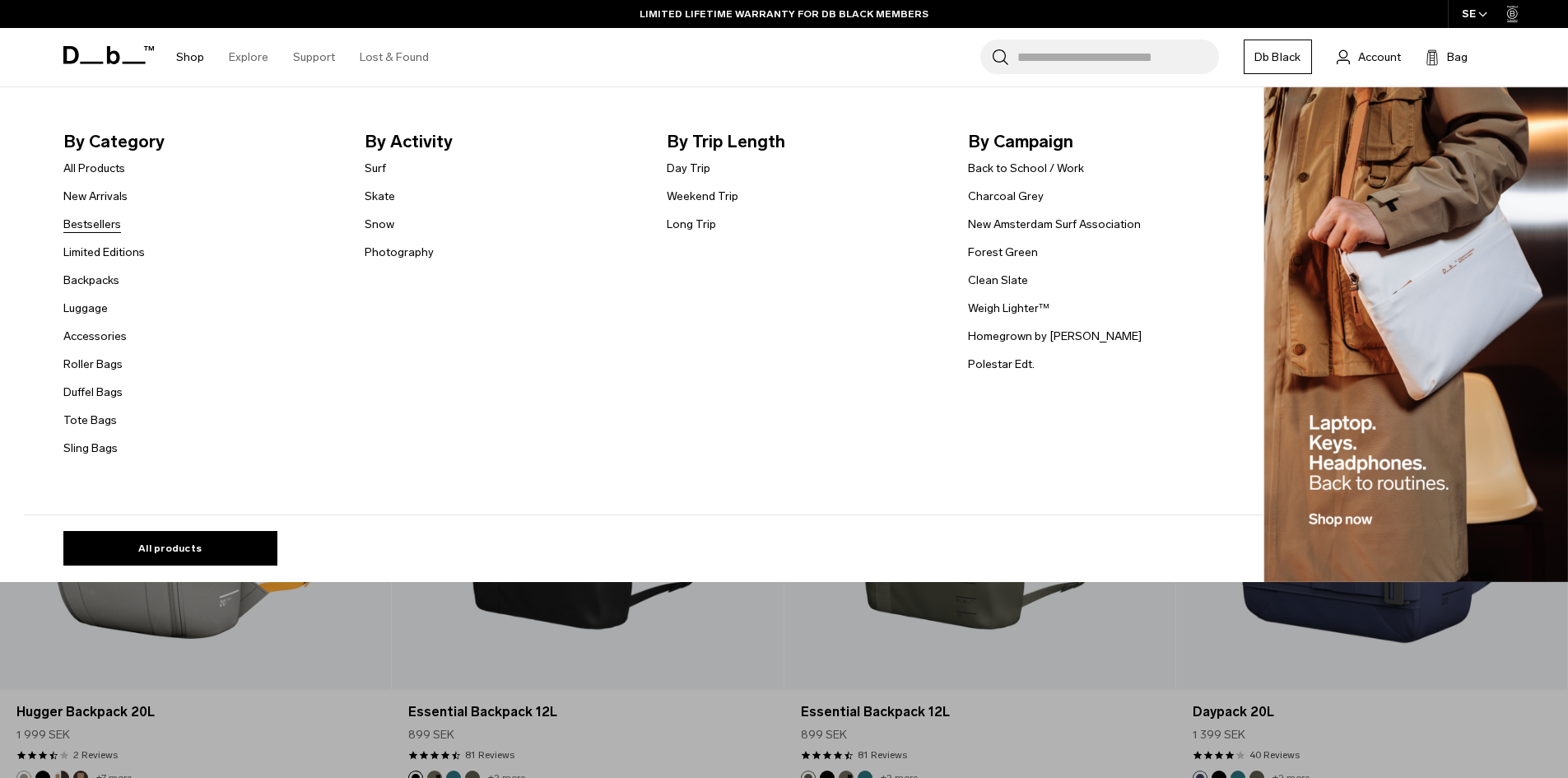
click at [77, 228] on link "Bestsellers" at bounding box center [92, 224] width 57 height 17
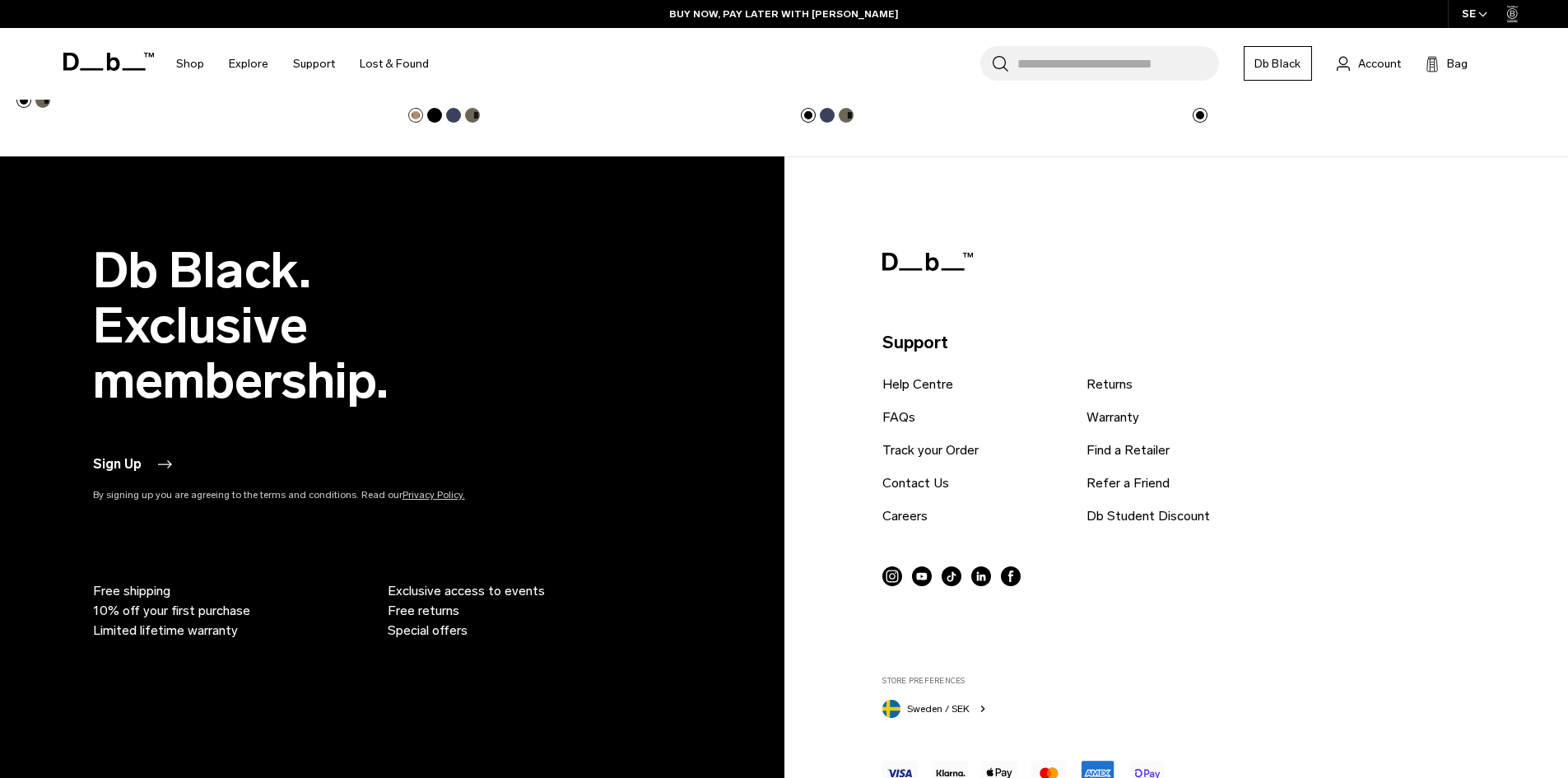
scroll to position [5051, 0]
